Goal: Transaction & Acquisition: Purchase product/service

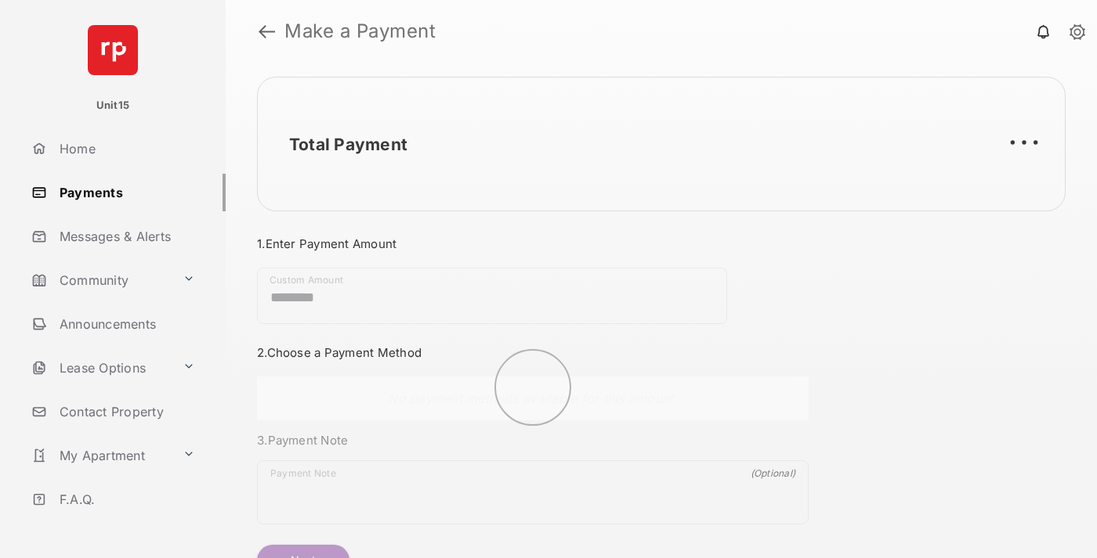
scroll to position [85, 0]
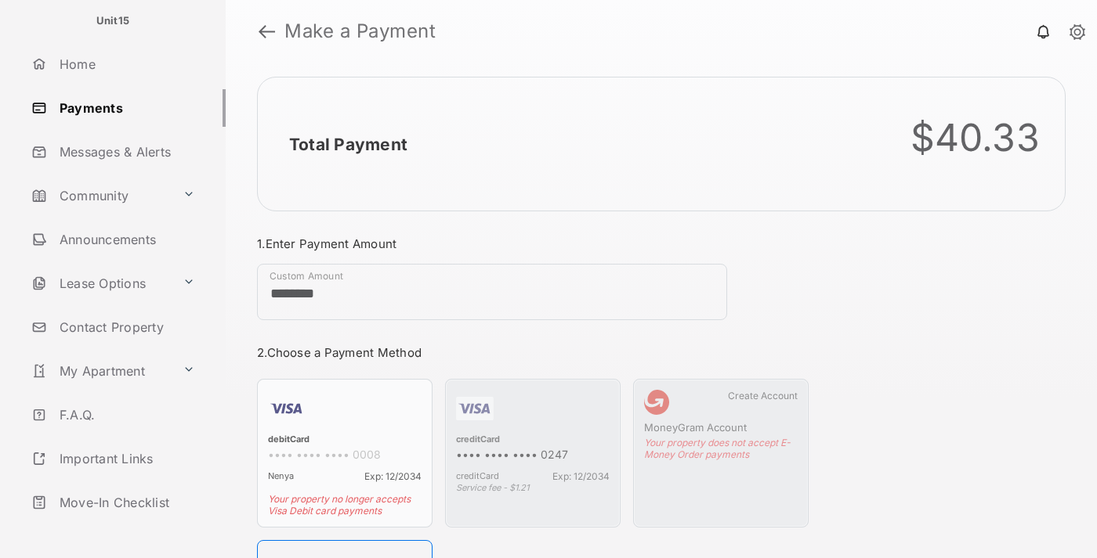
click at [122, 528] on link "Logout" at bounding box center [125, 547] width 201 height 38
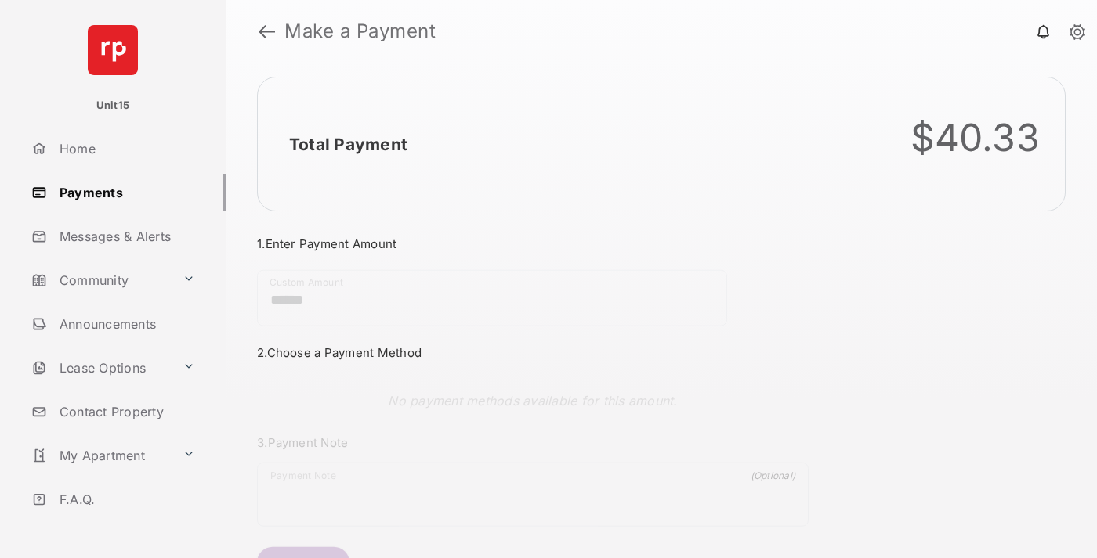
scroll to position [85, 0]
